Goal: Task Accomplishment & Management: Manage account settings

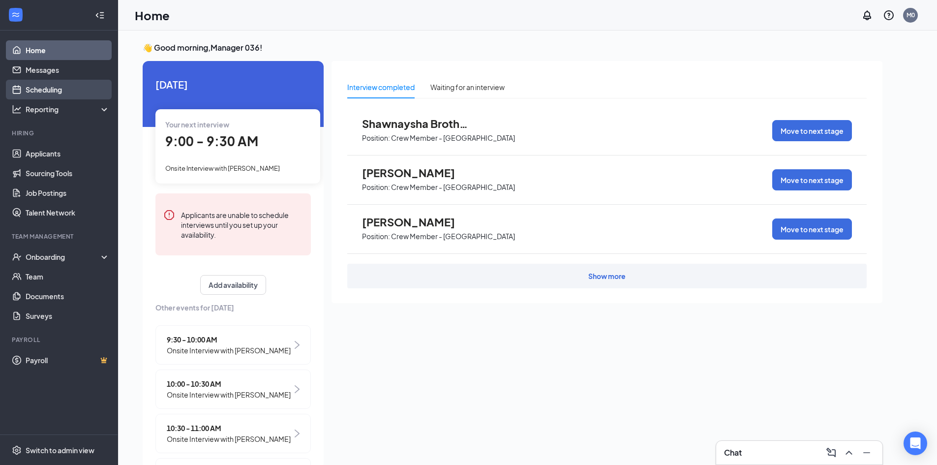
click at [48, 89] on link "Scheduling" at bounding box center [68, 90] width 84 height 20
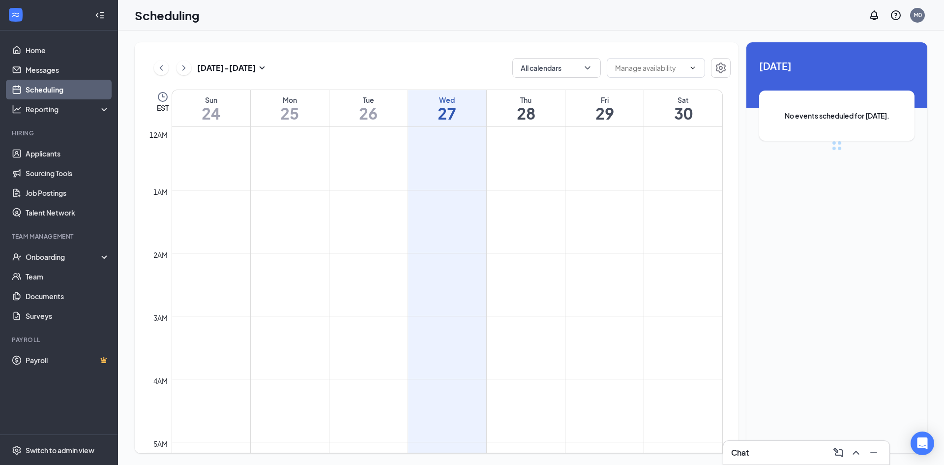
scroll to position [483, 0]
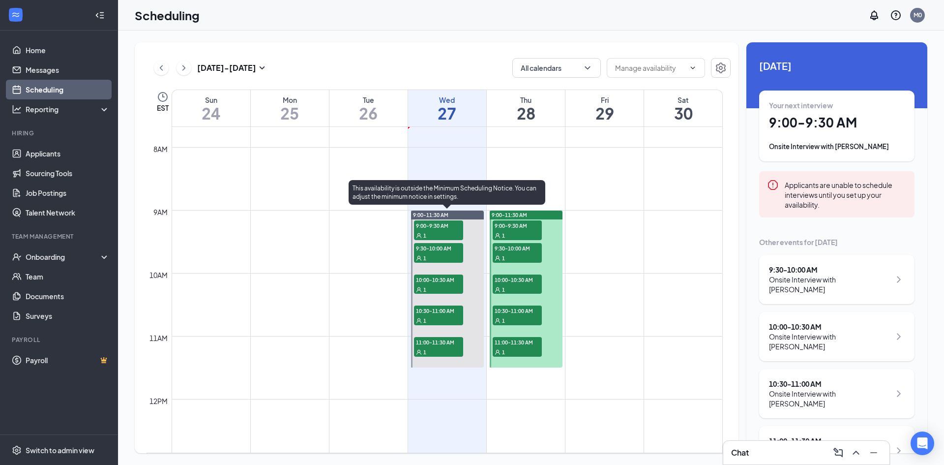
click at [424, 225] on span "9:00-9:30 AM" at bounding box center [438, 225] width 49 height 10
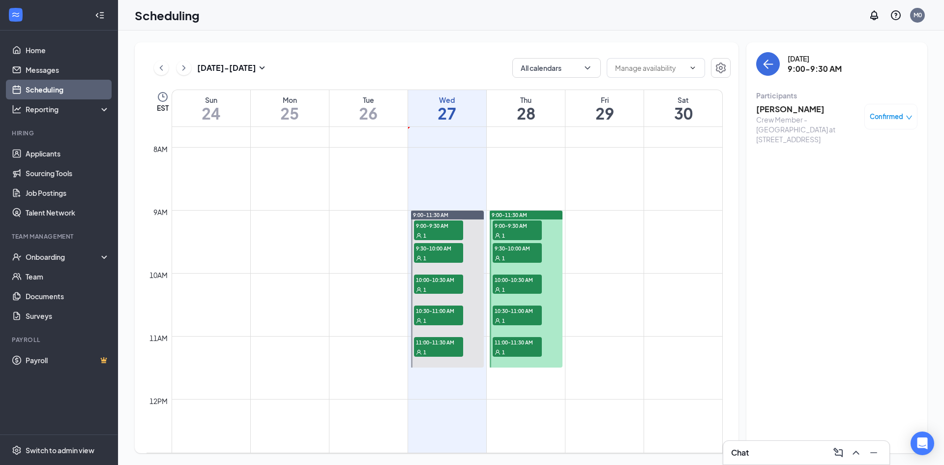
click at [797, 113] on h3 "Omar Abdul-Haqq" at bounding box center [807, 109] width 103 height 11
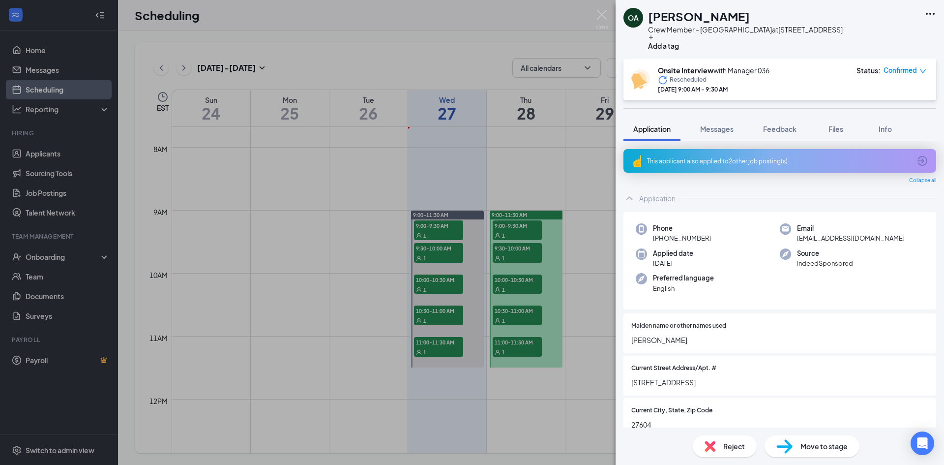
click at [916, 160] on icon "ArrowCircle" at bounding box center [922, 161] width 12 height 12
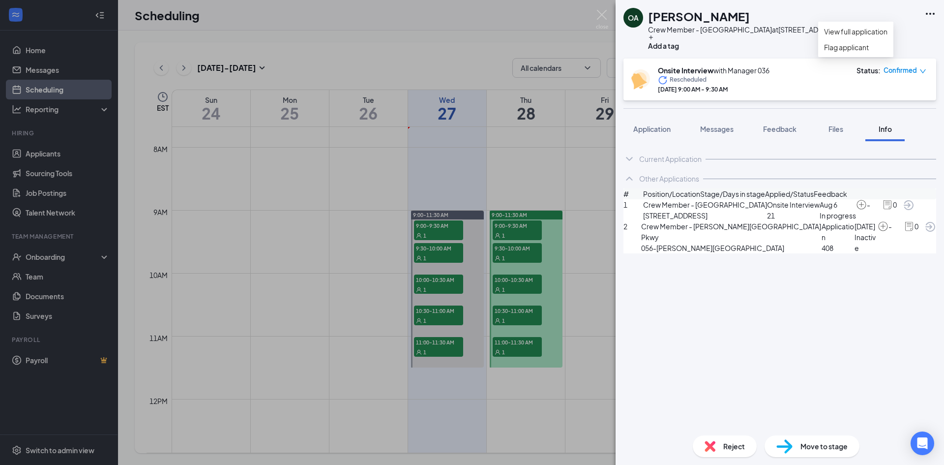
click at [931, 14] on icon "Ellipses" at bounding box center [930, 14] width 9 height 2
click at [853, 37] on link "View full application" at bounding box center [855, 31] width 63 height 11
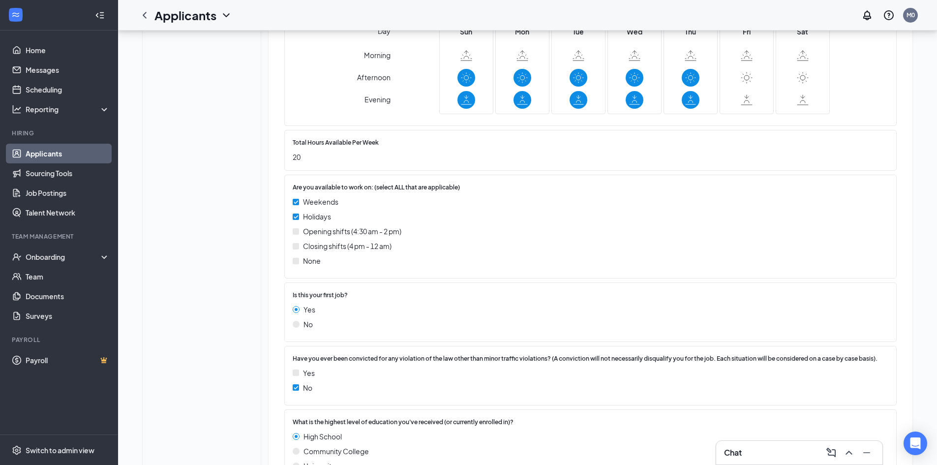
scroll to position [793, 0]
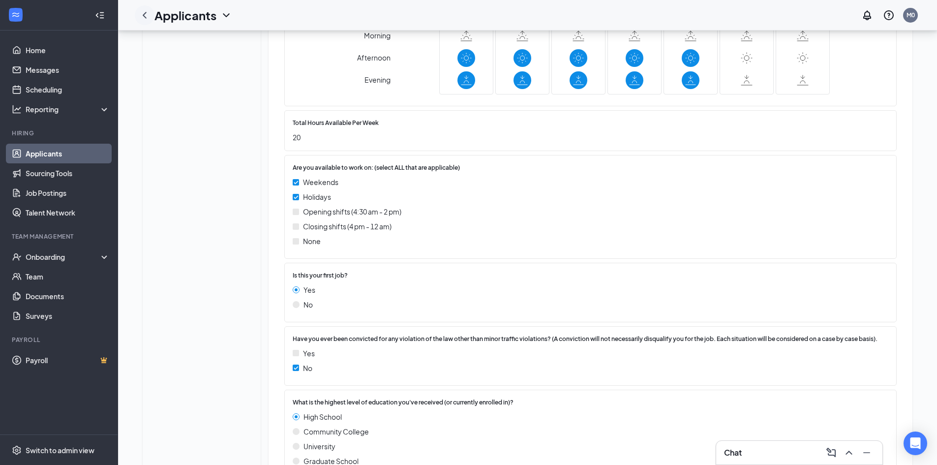
click at [144, 15] on icon "ChevronLeft" at bounding box center [145, 15] width 4 height 6
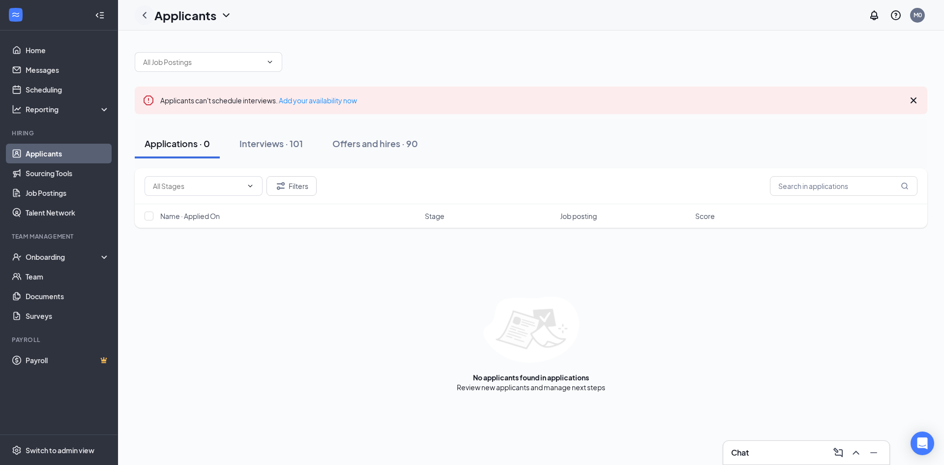
click at [144, 15] on icon "ChevronLeft" at bounding box center [145, 15] width 4 height 6
click at [60, 88] on link "Scheduling" at bounding box center [68, 90] width 84 height 20
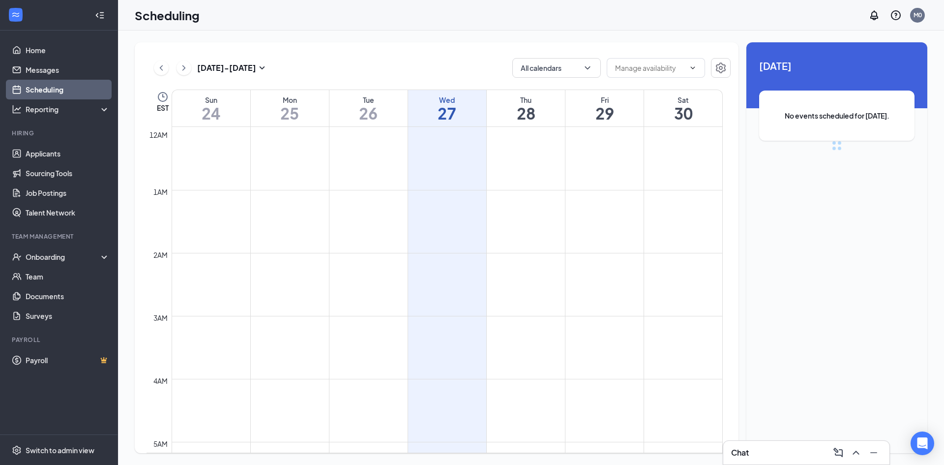
scroll to position [483, 0]
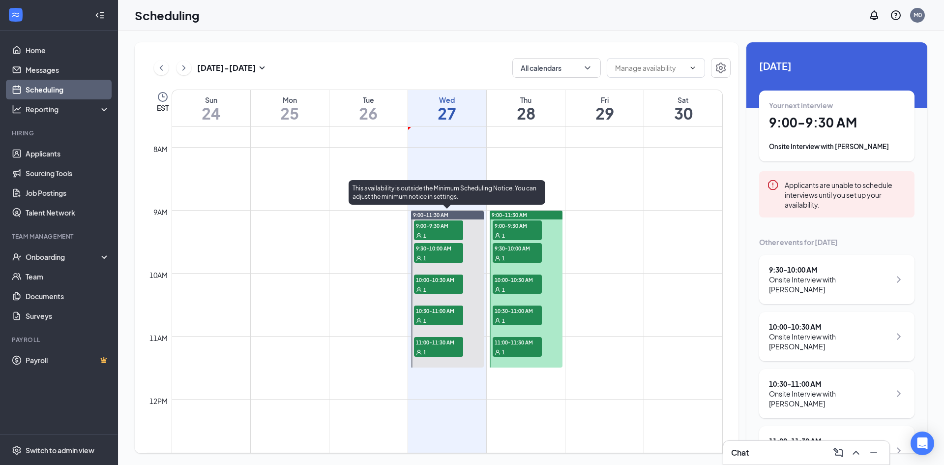
click at [449, 251] on span "9:30-10:00 AM" at bounding box center [438, 248] width 49 height 10
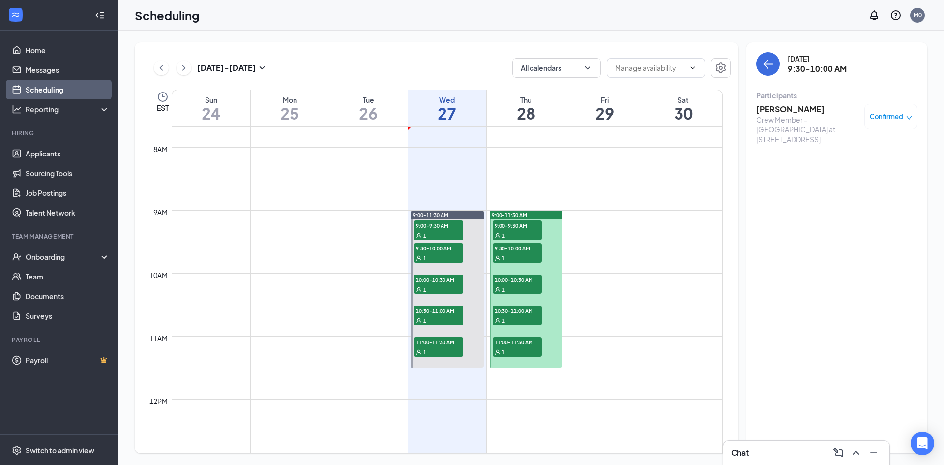
click at [783, 105] on h3 "[PERSON_NAME]" at bounding box center [807, 109] width 103 height 11
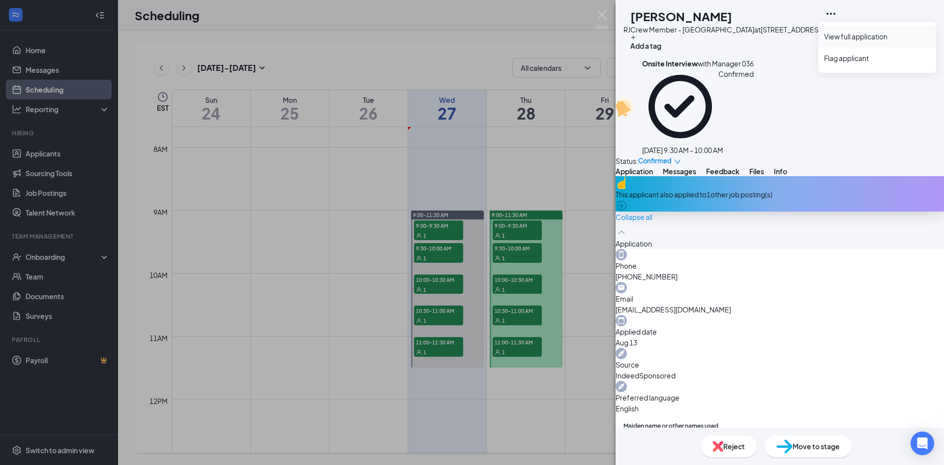
click at [873, 36] on link "View full application" at bounding box center [877, 36] width 106 height 10
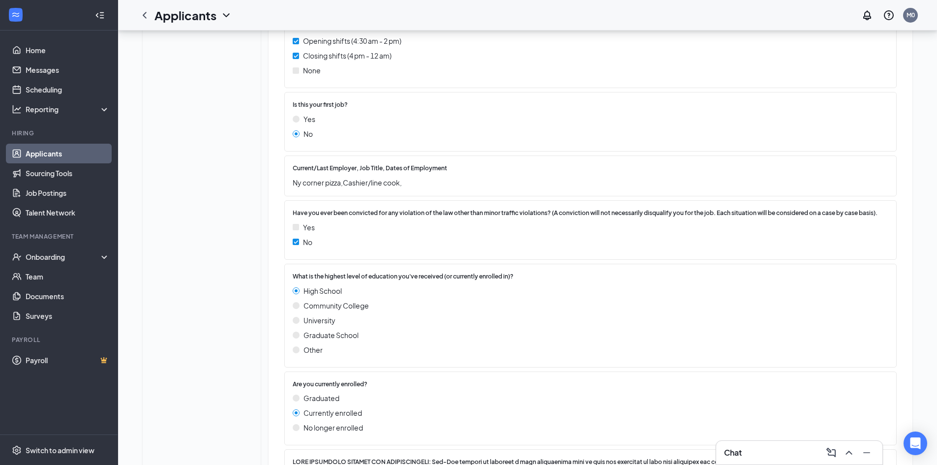
scroll to position [983, 0]
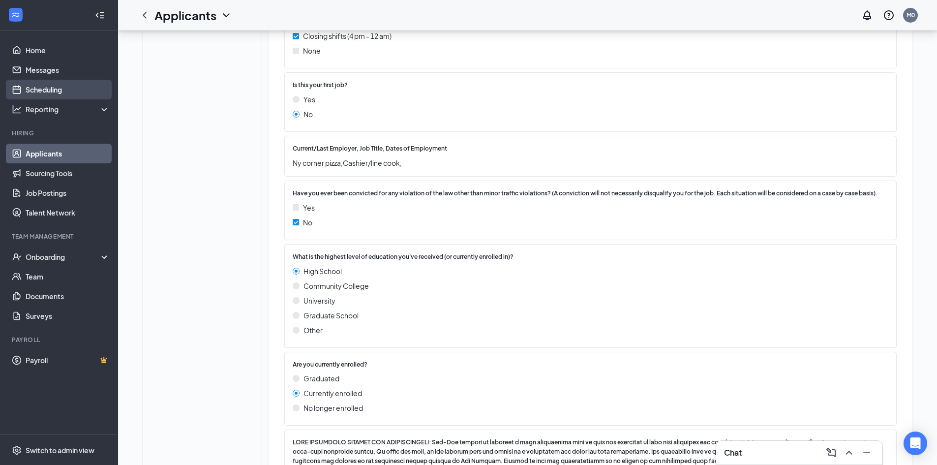
click at [29, 87] on link "Scheduling" at bounding box center [68, 90] width 84 height 20
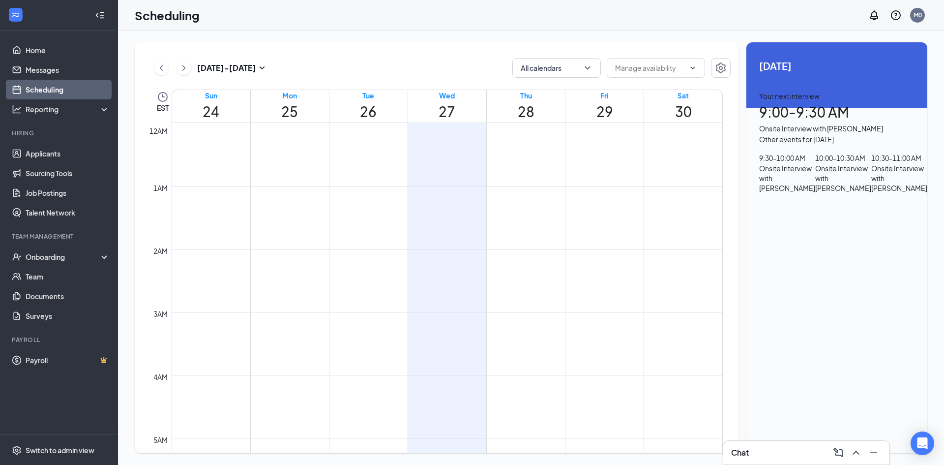
scroll to position [483, 0]
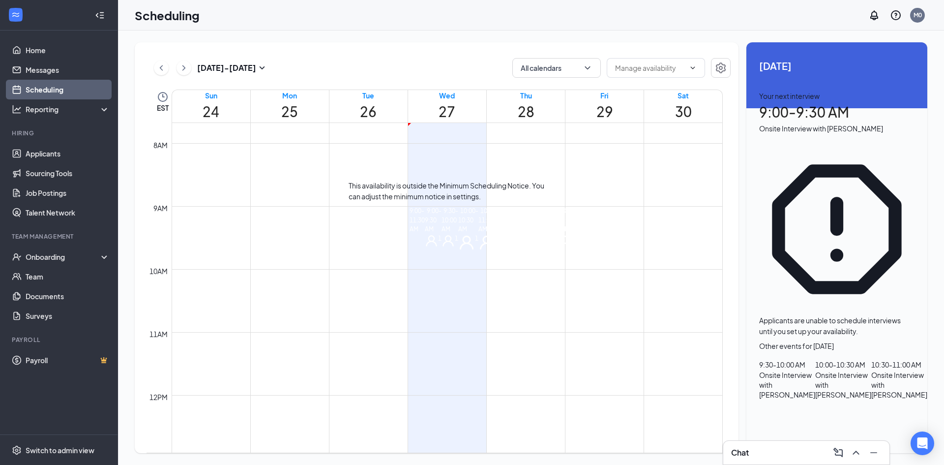
click at [458, 234] on span "10:00-10:30 AM" at bounding box center [468, 219] width 20 height 29
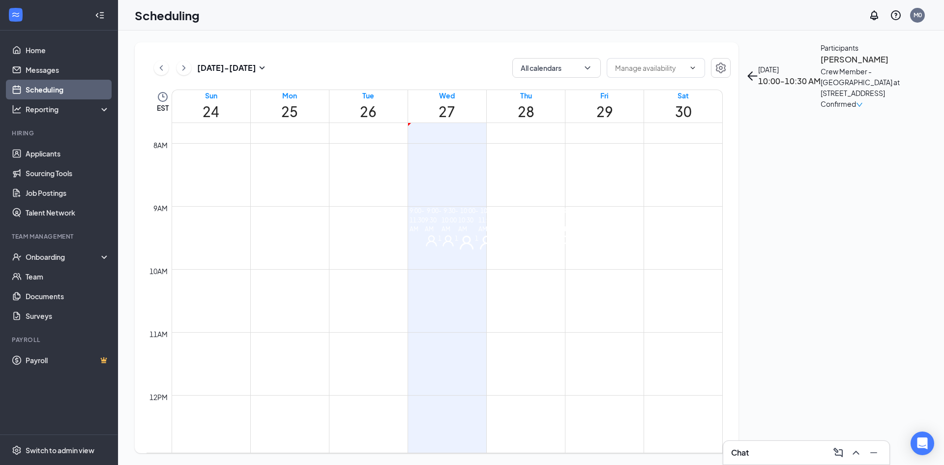
click at [821, 66] on h3 "[PERSON_NAME]" at bounding box center [872, 59] width 103 height 13
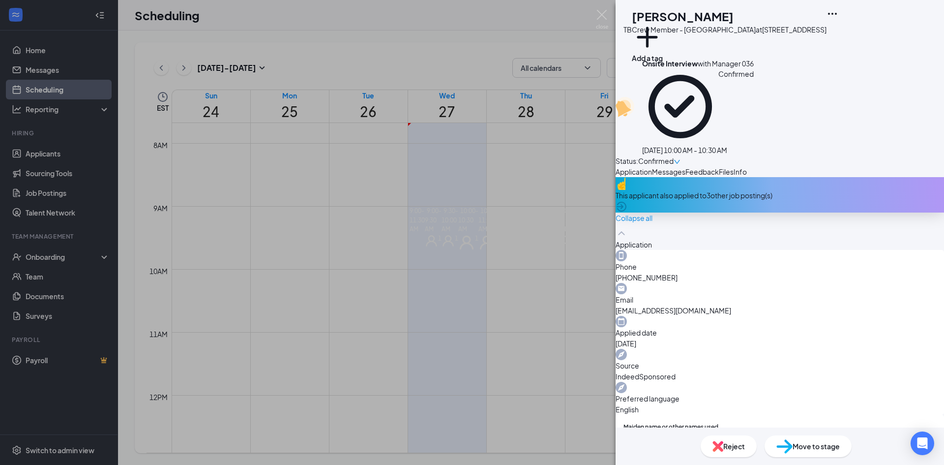
click at [838, 18] on icon "Ellipses" at bounding box center [832, 14] width 12 height 12
click at [875, 37] on link "View full application" at bounding box center [877, 36] width 106 height 10
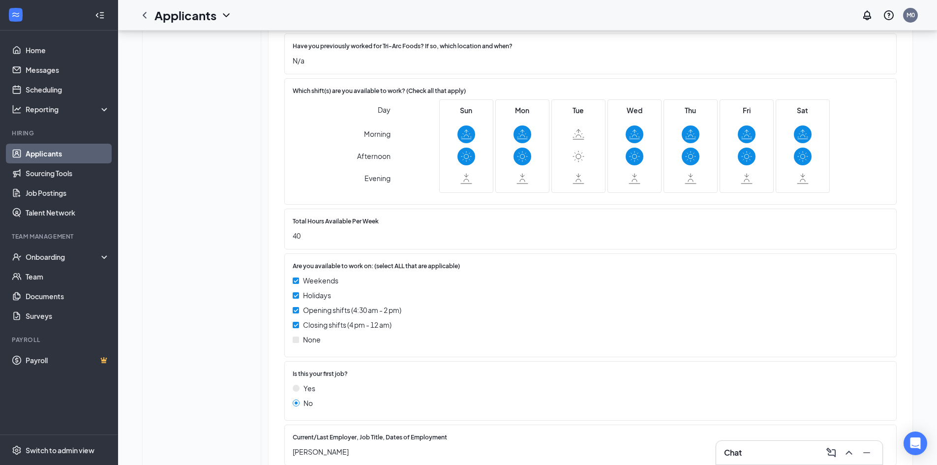
scroll to position [702, 0]
